Goal: Information Seeking & Learning: Learn about a topic

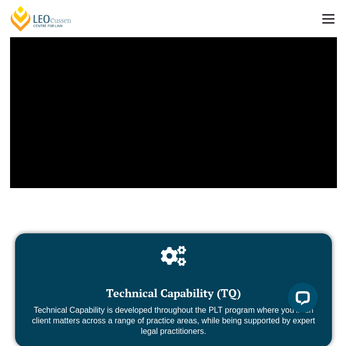
scroll to position [6611, 0]
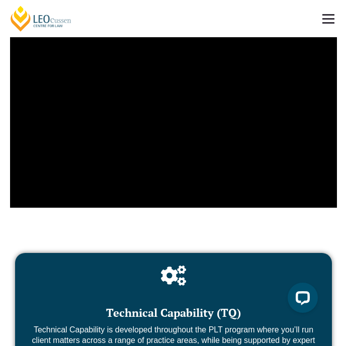
click at [329, 18] on span at bounding box center [328, 19] width 12 height 2
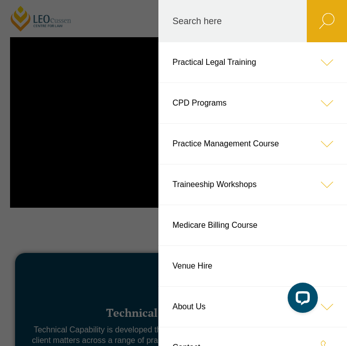
click at [326, 62] on icon at bounding box center [326, 62] width 40 height 40
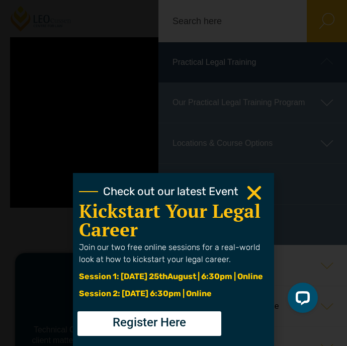
click at [249, 190] on icon "Close" at bounding box center [254, 193] width 20 height 20
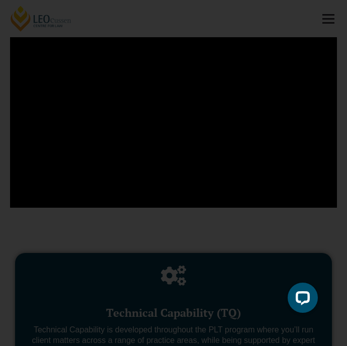
click at [252, 194] on use "Close" at bounding box center [254, 193] width 14 height 14
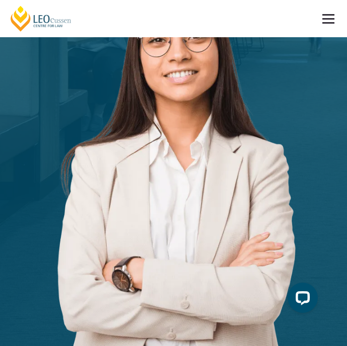
scroll to position [286, 0]
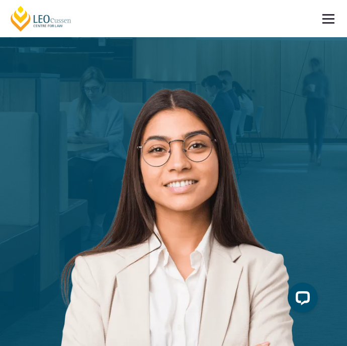
click at [333, 19] on span at bounding box center [328, 19] width 12 height 2
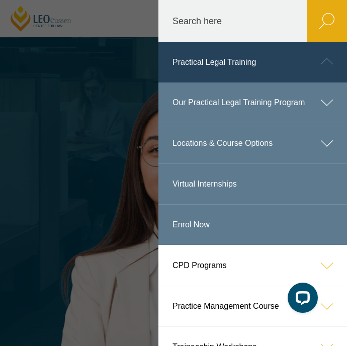
click at [129, 20] on header "Leo Cussen Centre for Law Search here Practical Legal Training Our Practical Le…" at bounding box center [173, 18] width 347 height 37
